Goal: Task Accomplishment & Management: Manage account settings

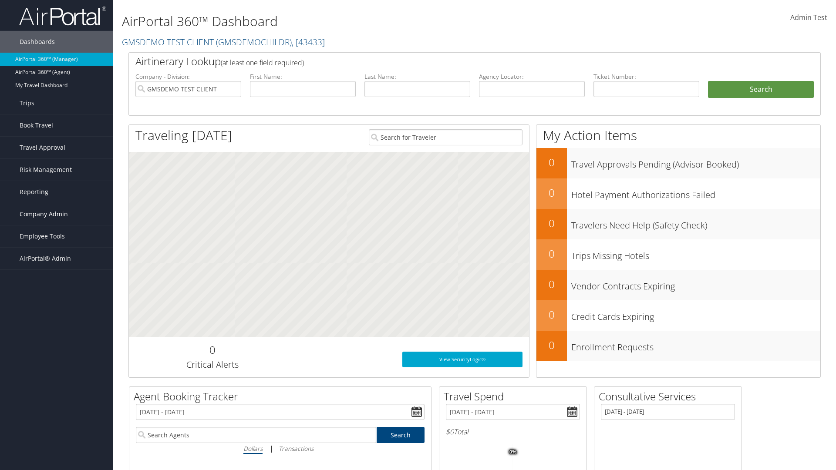
click at [57, 214] on span "Company Admin" at bounding box center [44, 214] width 48 height 22
click at [57, 323] on link "Travel Policy" at bounding box center [56, 322] width 113 height 13
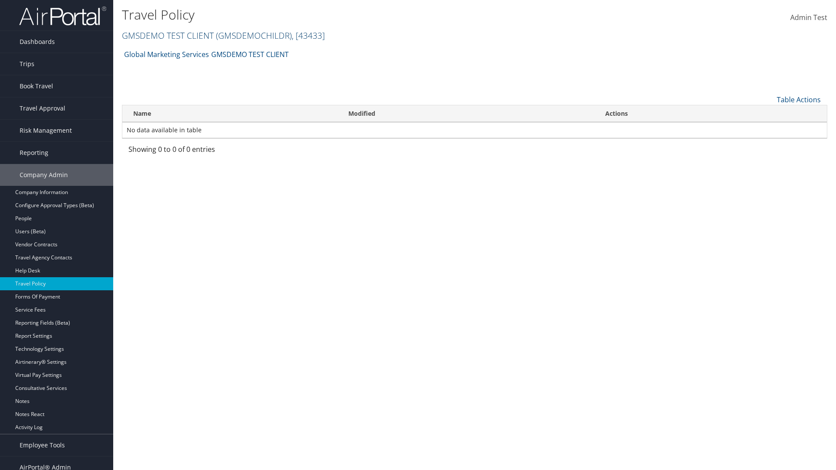
click at [167, 35] on link "GMSDEMO TEST CLIENT ( GMSDEMOCHILDR ) , [ 43433 ]" at bounding box center [223, 36] width 203 height 12
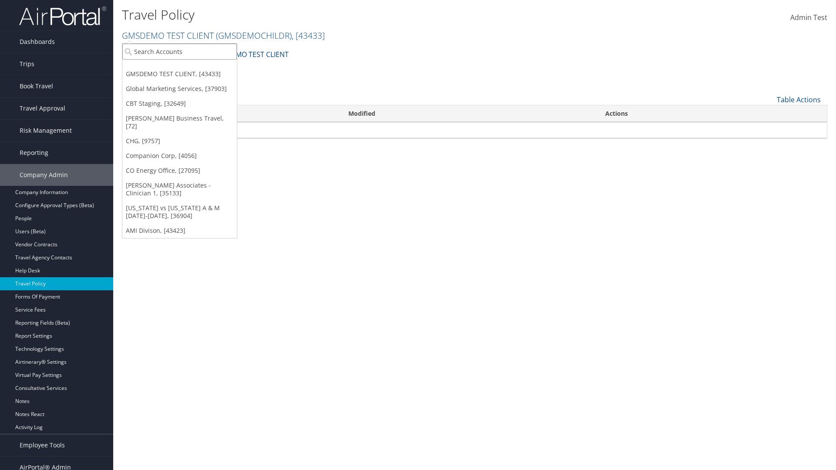
click at [179, 51] on input "search" at bounding box center [179, 52] width 114 height 16
type input "Global Marketing Services"
